Goal: Task Accomplishment & Management: Complete application form

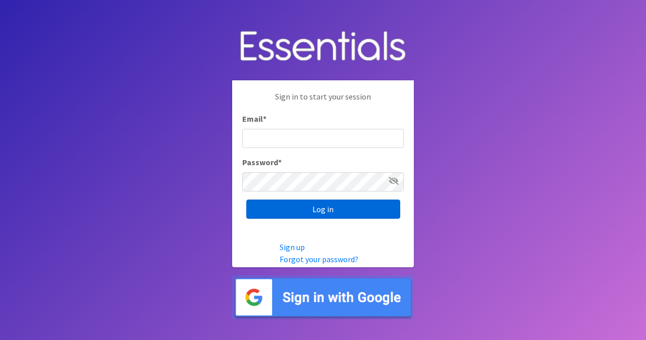
type input "[EMAIL_ADDRESS][DOMAIN_NAME]"
click at [303, 210] on input "Log in" at bounding box center [323, 208] width 154 height 19
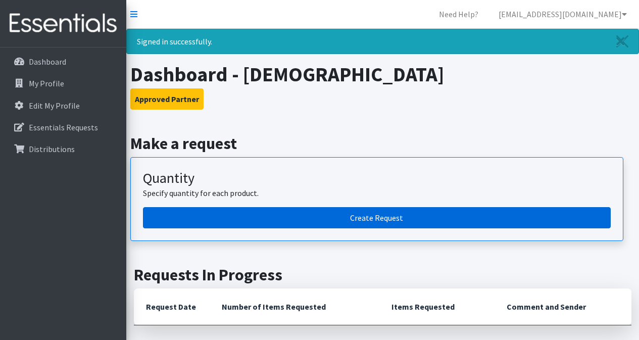
click at [383, 214] on link "Create Request" at bounding box center [377, 217] width 468 height 21
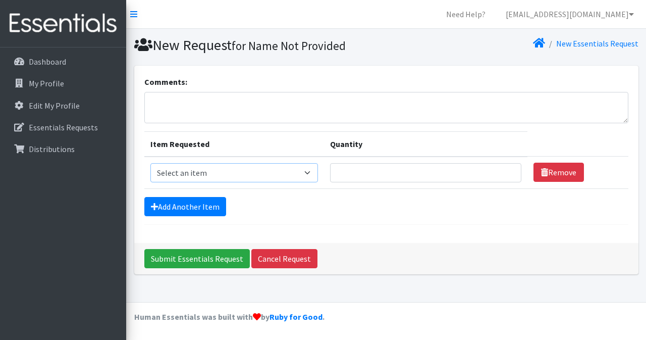
click at [213, 176] on select "Select an item Adult XXX Large Adult Large Adult XX Large Adult Medium Adult Sm…" at bounding box center [234, 172] width 168 height 19
select select "4935"
click at [150, 163] on select "Select an item Adult XXX Large Adult Large Adult XX Large Adult Medium Adult Sm…" at bounding box center [234, 172] width 168 height 19
click at [352, 175] on input "Quantity" at bounding box center [425, 172] width 191 height 19
type input "30"
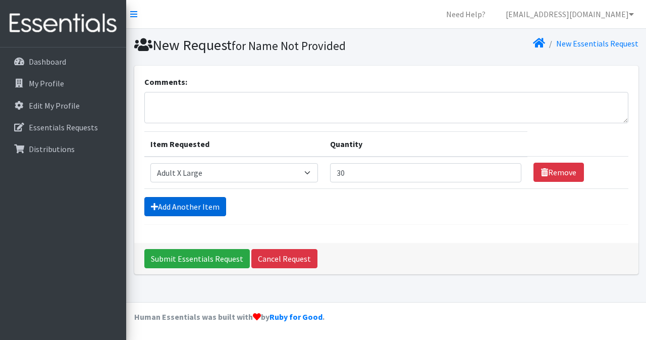
click at [194, 206] on link "Add Another Item" at bounding box center [185, 206] width 82 height 19
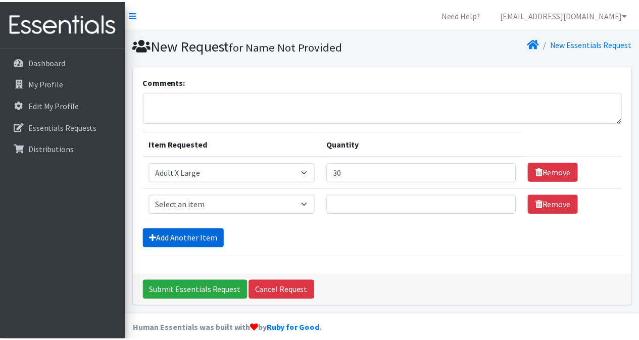
scroll to position [12, 0]
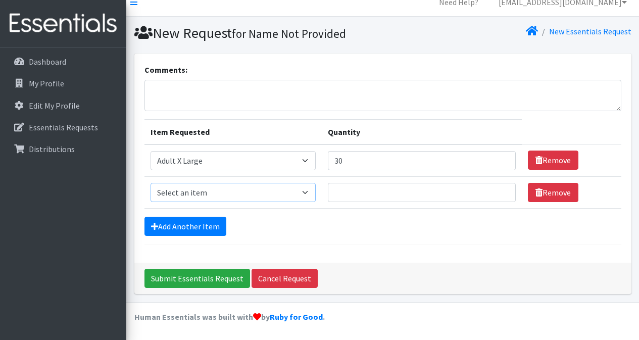
click at [256, 190] on select "Select an item Adult XXX Large Adult Large Adult XX Large Adult Medium Adult Sm…" at bounding box center [232, 192] width 165 height 19
select select "415"
click at [150, 183] on select "Select an item Adult XXX Large Adult Large Adult XX Large Adult Medium Adult Sm…" at bounding box center [232, 192] width 165 height 19
click at [360, 190] on input "Quantity" at bounding box center [422, 192] width 188 height 19
type input "6"
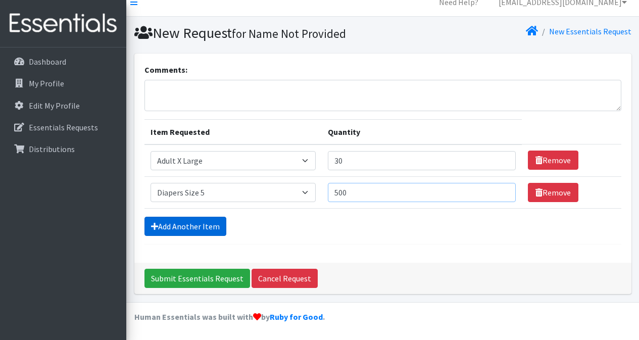
type input "500"
click at [166, 226] on link "Add Another Item" at bounding box center [185, 226] width 82 height 19
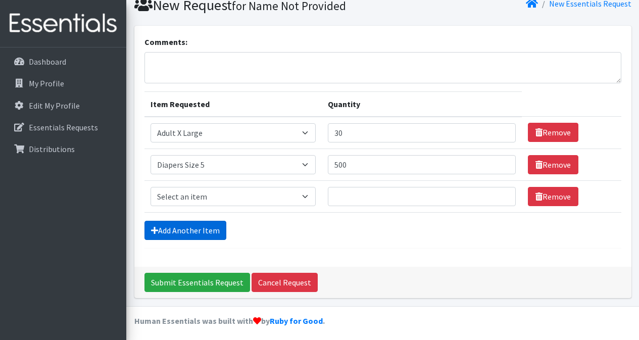
scroll to position [44, 0]
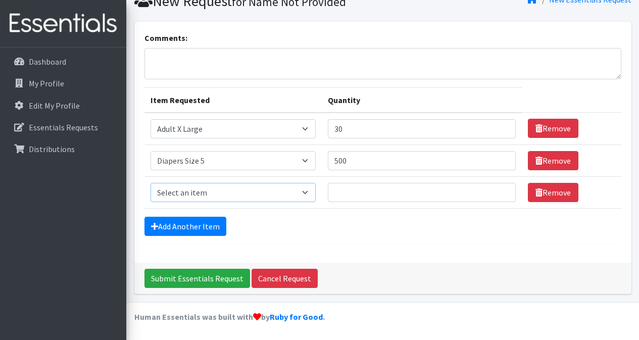
click at [196, 193] on select "Select an item Adult XXX Large Adult Large Adult XX Large Adult Medium Adult Sm…" at bounding box center [232, 192] width 165 height 19
select select "417"
click at [150, 183] on select "Select an item Adult XXX Large Adult Large Adult XX Large Adult Medium Adult Sm…" at bounding box center [232, 192] width 165 height 19
click at [341, 190] on input "Quantity" at bounding box center [422, 192] width 188 height 19
type input "300"
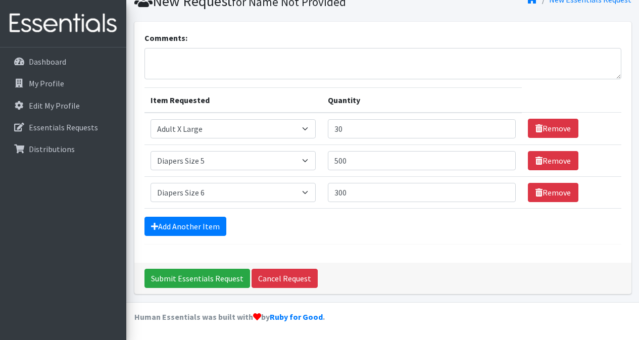
click at [226, 226] on div "Add Another Item" at bounding box center [382, 226] width 477 height 19
click at [217, 231] on link "Add Another Item" at bounding box center [185, 226] width 82 height 19
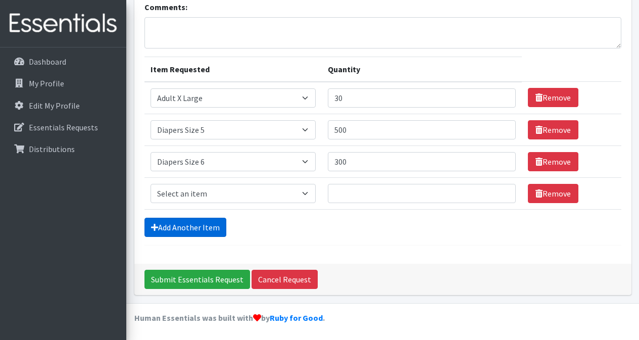
scroll to position [76, 0]
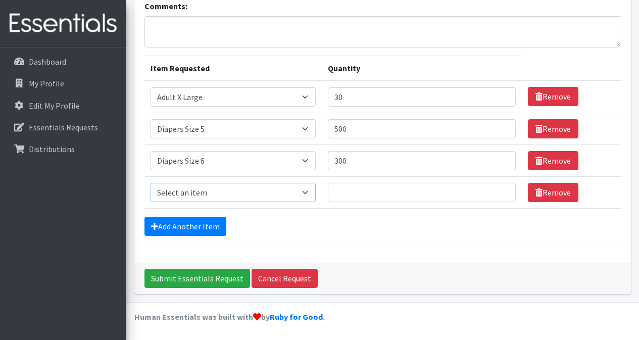
click at [211, 196] on select "Select an item Adult XXX Large Adult Large Adult XX Large Adult Medium Adult Sm…" at bounding box center [232, 192] width 165 height 19
select select "4739"
click at [150, 183] on select "Select an item Adult XXX Large Adult Large Adult XX Large Adult Medium Adult Sm…" at bounding box center [232, 192] width 165 height 19
click at [344, 192] on input "Quantity" at bounding box center [422, 192] width 188 height 19
type input "300"
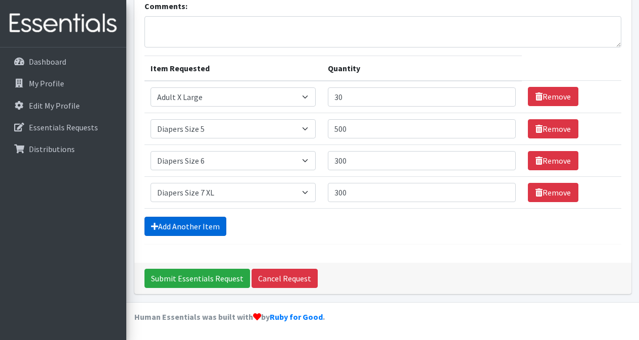
click at [200, 219] on link "Add Another Item" at bounding box center [185, 226] width 82 height 19
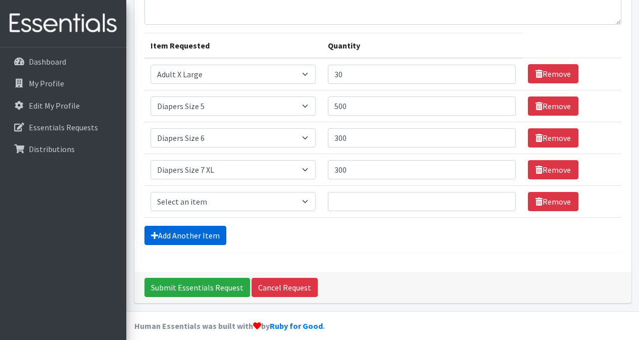
scroll to position [108, 0]
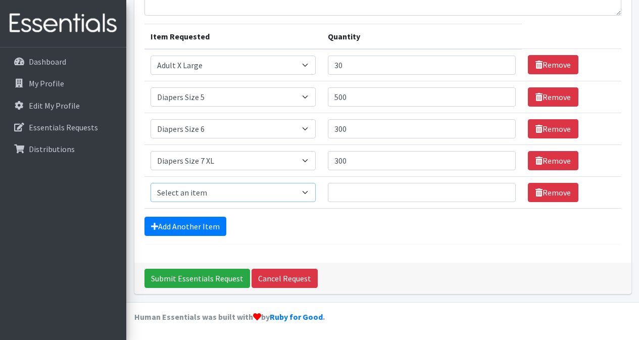
click at [233, 192] on select "Select an item Adult XXX Large Adult Large Adult XX Large Adult Medium Adult Sm…" at bounding box center [232, 192] width 165 height 19
select select "11444"
click at [150, 183] on select "Select an item Adult XXX Large Adult Large Adult XX Large Adult Medium Adult Sm…" at bounding box center [232, 192] width 165 height 19
click at [361, 195] on input "Quantity" at bounding box center [422, 192] width 188 height 19
type input "10"
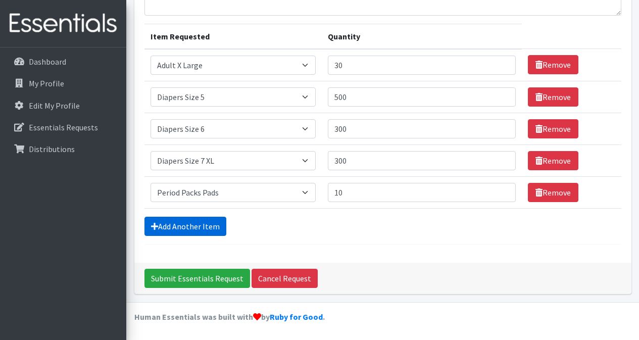
click at [200, 230] on link "Add Another Item" at bounding box center [185, 226] width 82 height 19
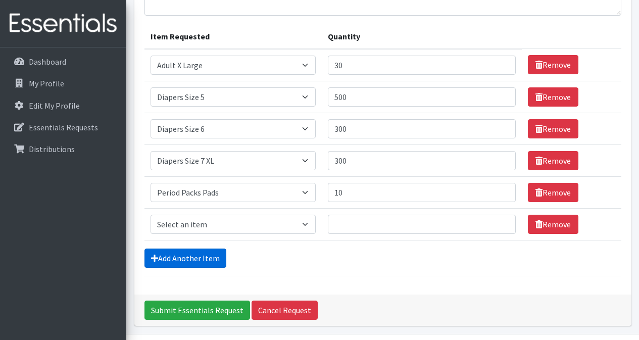
scroll to position [139, 0]
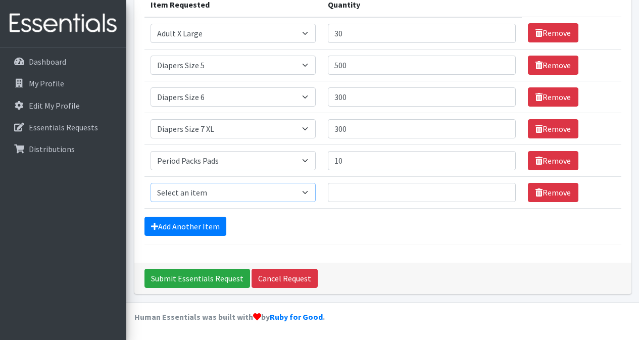
click at [227, 194] on select "Select an item Adult XXX Large Adult Large Adult XX Large Adult Medium Adult Sm…" at bounding box center [232, 192] width 165 height 19
click at [232, 193] on select "Select an item Adult XXX Large Adult Large Adult XX Large Adult Medium Adult Sm…" at bounding box center [232, 192] width 165 height 19
select select "11445"
click at [150, 183] on select "Select an item Adult XXX Large Adult Large Adult XX Large Adult Medium Adult Sm…" at bounding box center [232, 192] width 165 height 19
click at [345, 191] on input "Quantity" at bounding box center [422, 192] width 188 height 19
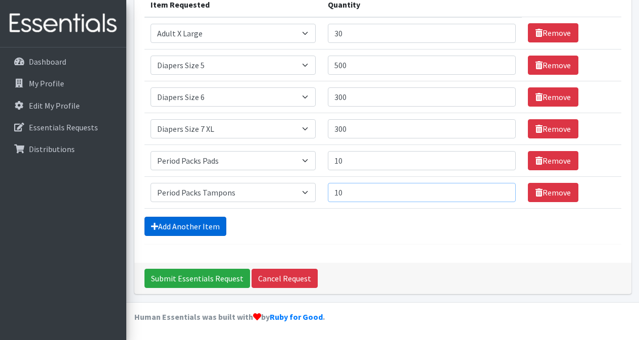
type input "10"
click at [216, 227] on link "Add Another Item" at bounding box center [185, 226] width 82 height 19
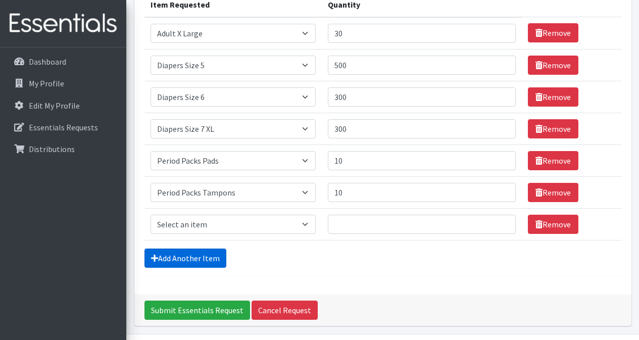
scroll to position [171, 0]
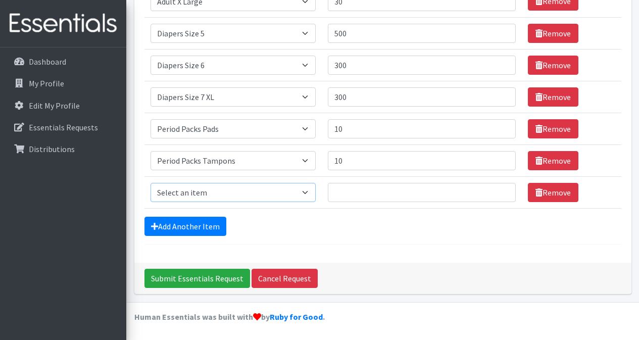
click at [236, 201] on select "Select an item Adult XXX Large Adult Large Adult XX Large Adult Medium Adult Sm…" at bounding box center [232, 192] width 165 height 19
select select "4828"
click at [150, 183] on select "Select an item Adult XXX Large Adult Large Adult XX Large Adult Medium Adult Sm…" at bounding box center [232, 192] width 165 height 19
click at [362, 195] on input "Quantity" at bounding box center [422, 192] width 188 height 19
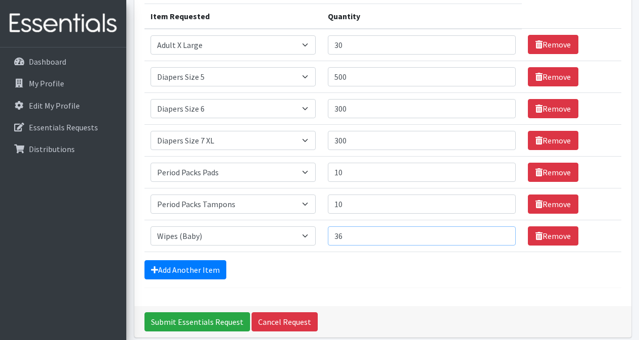
scroll to position [0, 0]
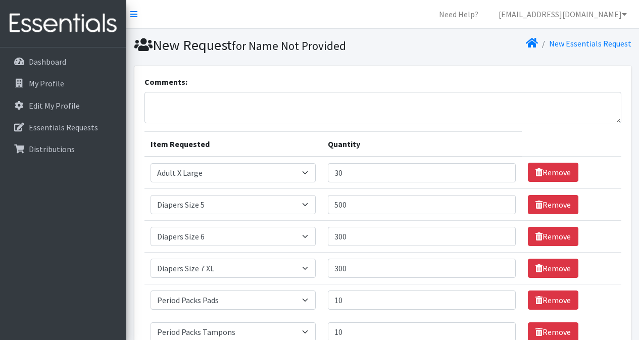
type input "36"
click at [266, 173] on select "Select an item Adult XXX Large Adult Large Adult XX Large Adult Medium Adult Sm…" at bounding box center [232, 172] width 165 height 19
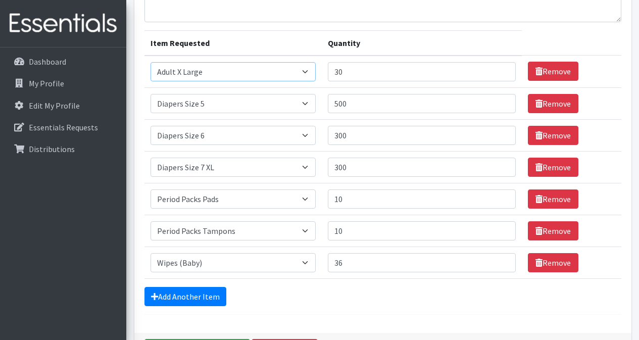
scroll to position [151, 0]
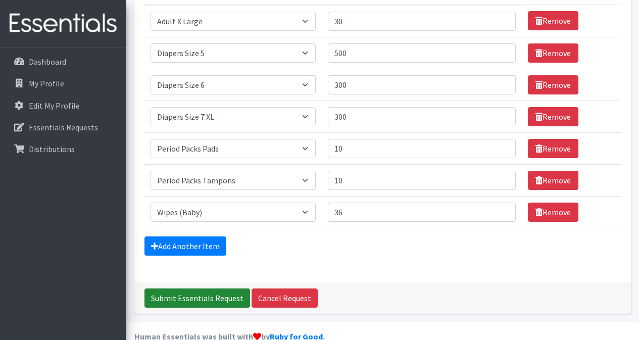
click at [222, 293] on input "Submit Essentials Request" at bounding box center [197, 297] width 106 height 19
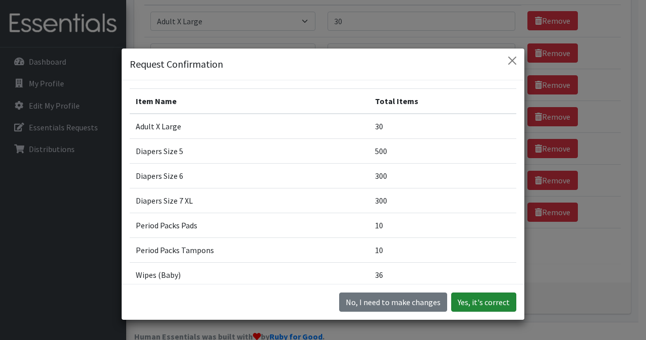
click at [483, 305] on button "Yes, it's correct" at bounding box center [483, 301] width 65 height 19
